Goal: Find specific page/section

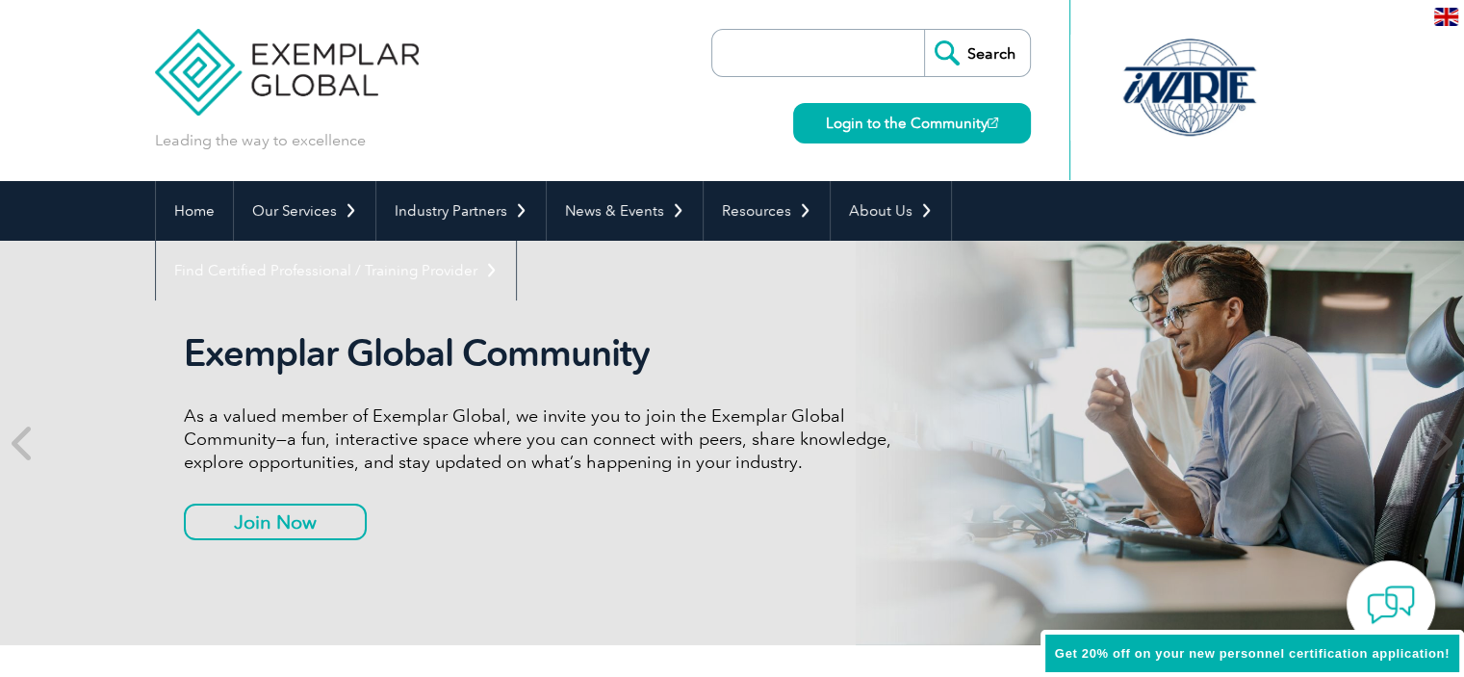
click at [859, 64] on input "search" at bounding box center [823, 53] width 202 height 46
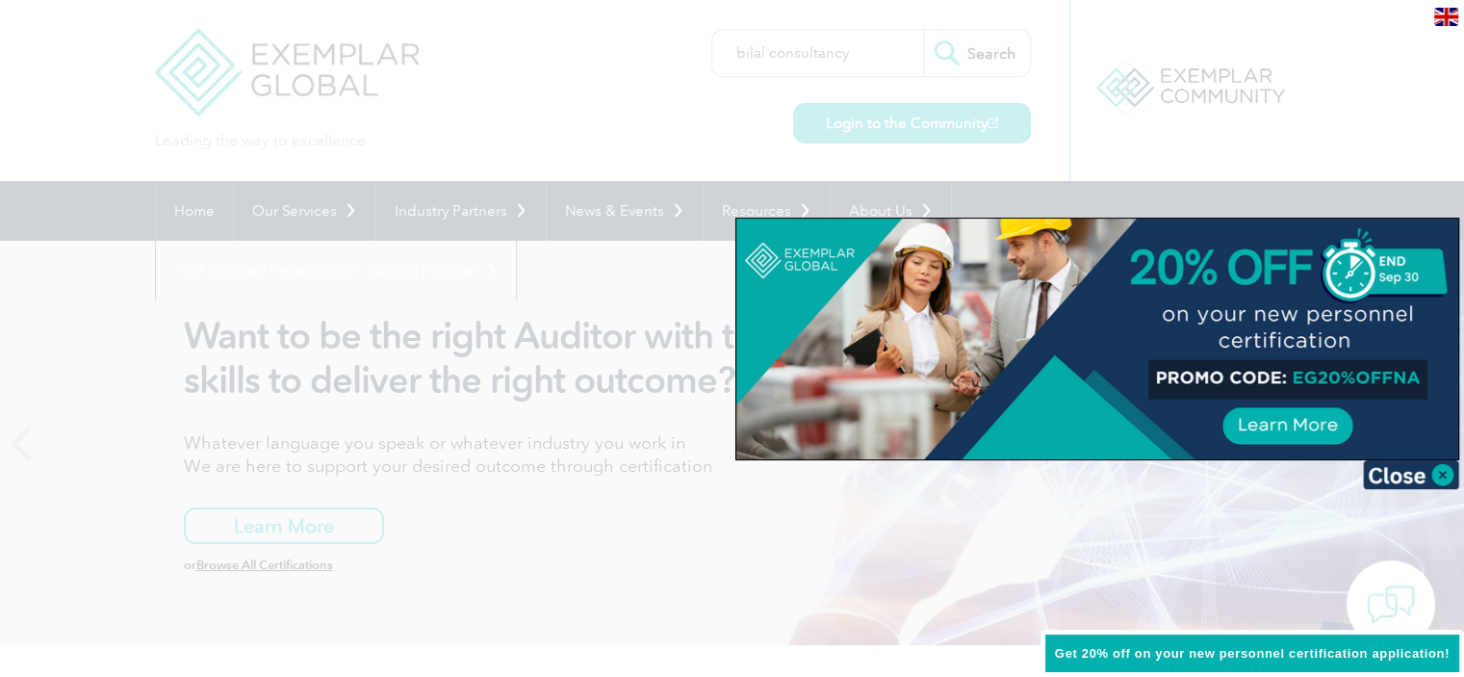
type input "bilal consultancy"
click at [1400, 84] on div at bounding box center [732, 338] width 1464 height 677
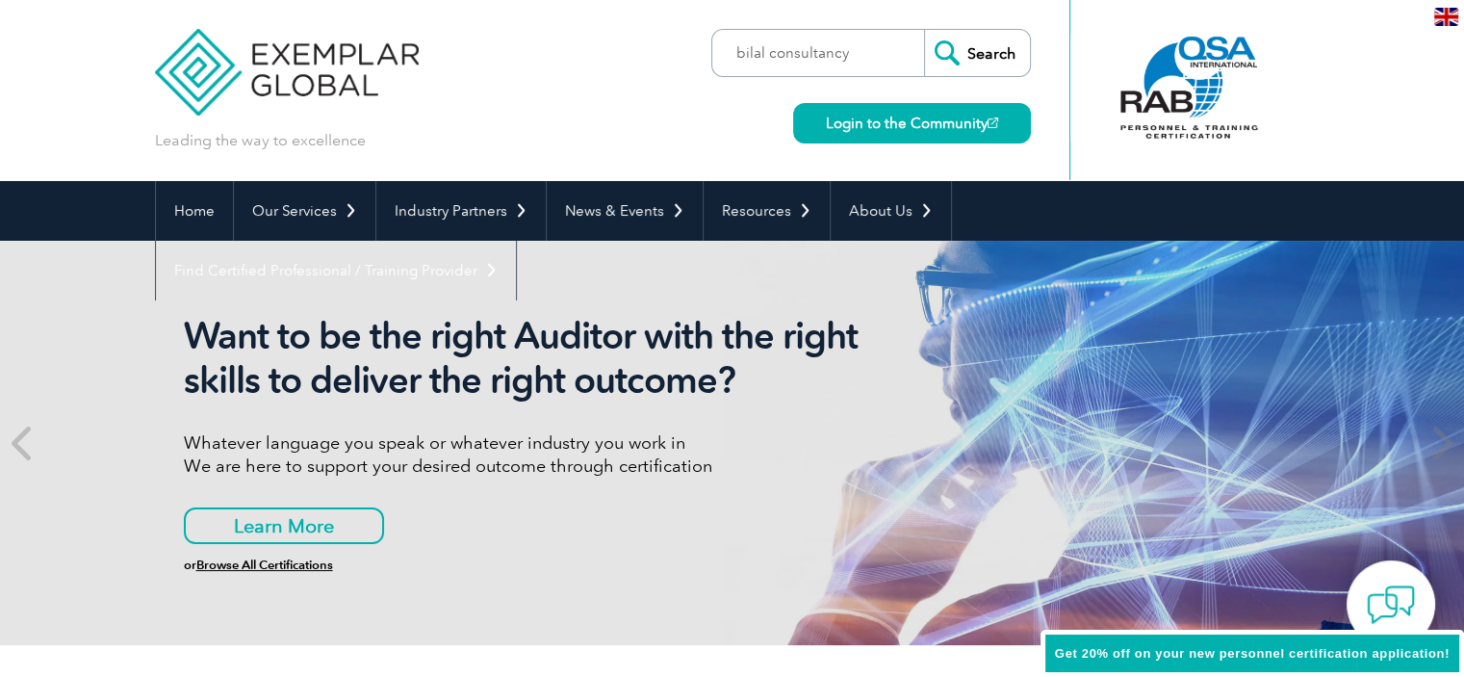
click at [1005, 50] on input "Search" at bounding box center [977, 53] width 106 height 46
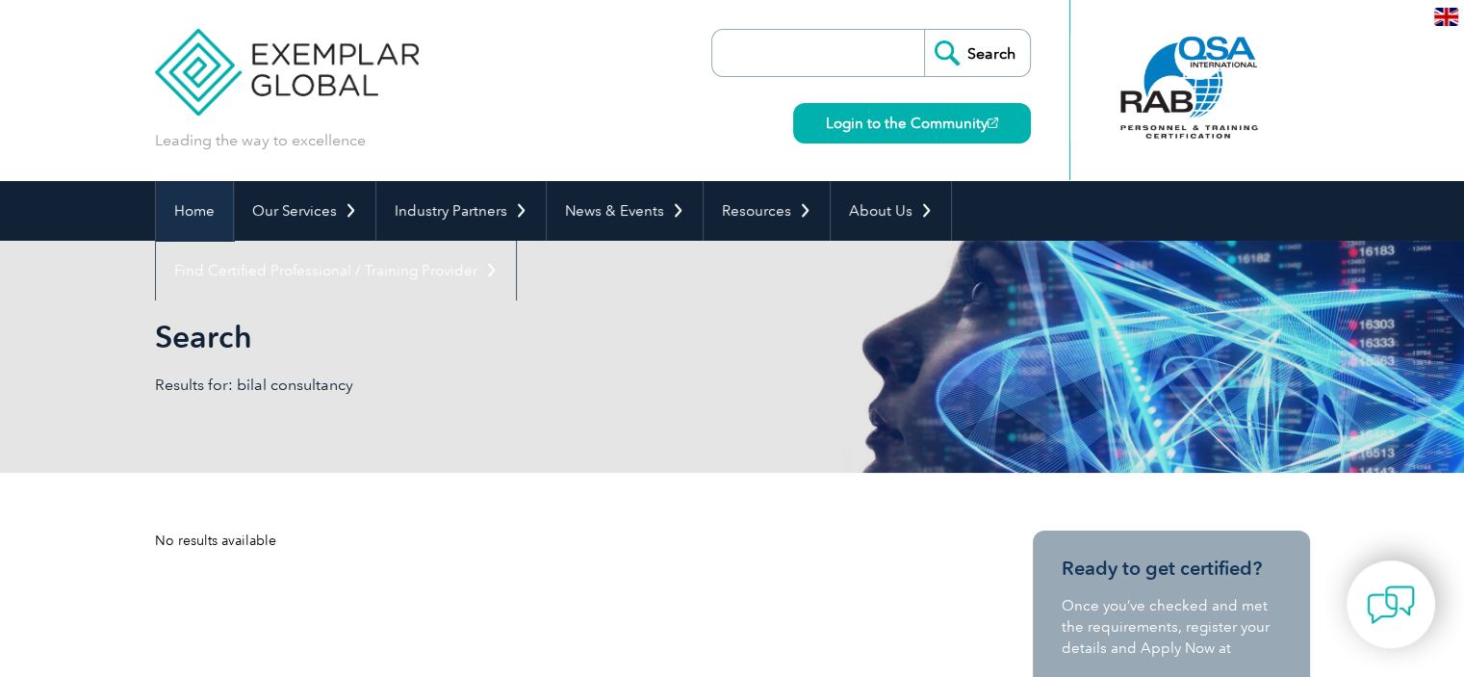
click at [188, 213] on link "Home" at bounding box center [194, 211] width 77 height 60
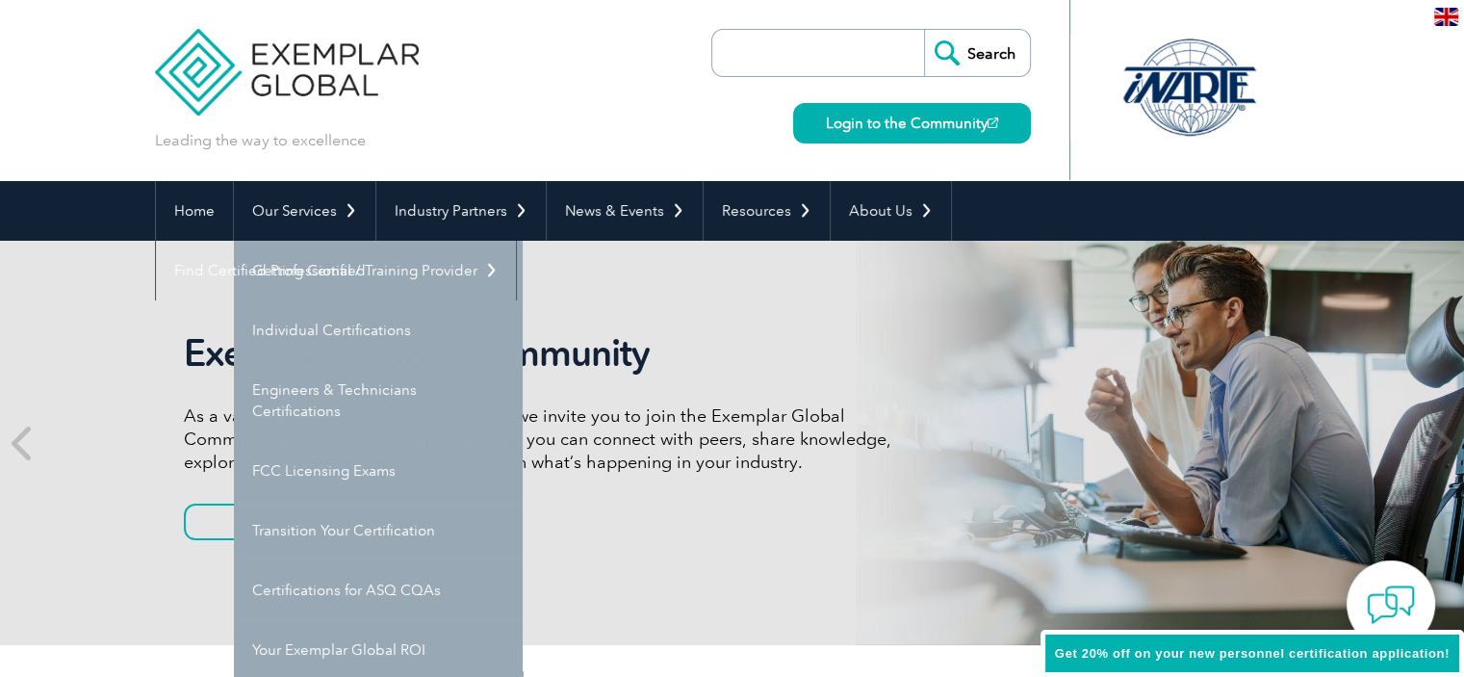
click at [1255, 115] on div at bounding box center [1190, 88] width 192 height 106
